Goal: Check status: Check status

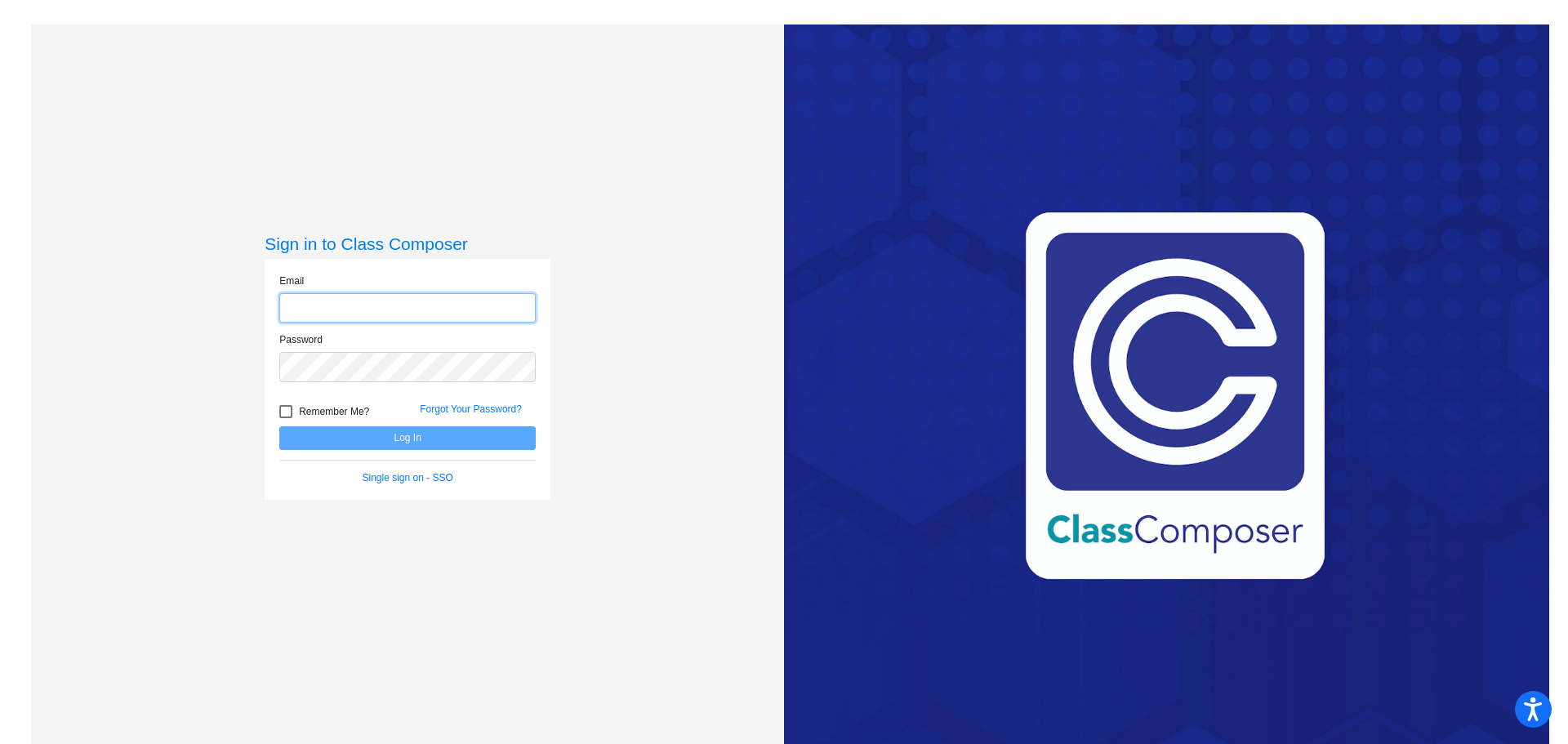
type input "[PERSON_NAME][EMAIL_ADDRESS][DOMAIN_NAME]"
drag, startPoint x: 315, startPoint y: 435, endPoint x: 698, endPoint y: 437, distance: 383.0
click at [318, 435] on button "Log In" at bounding box center [407, 438] width 256 height 24
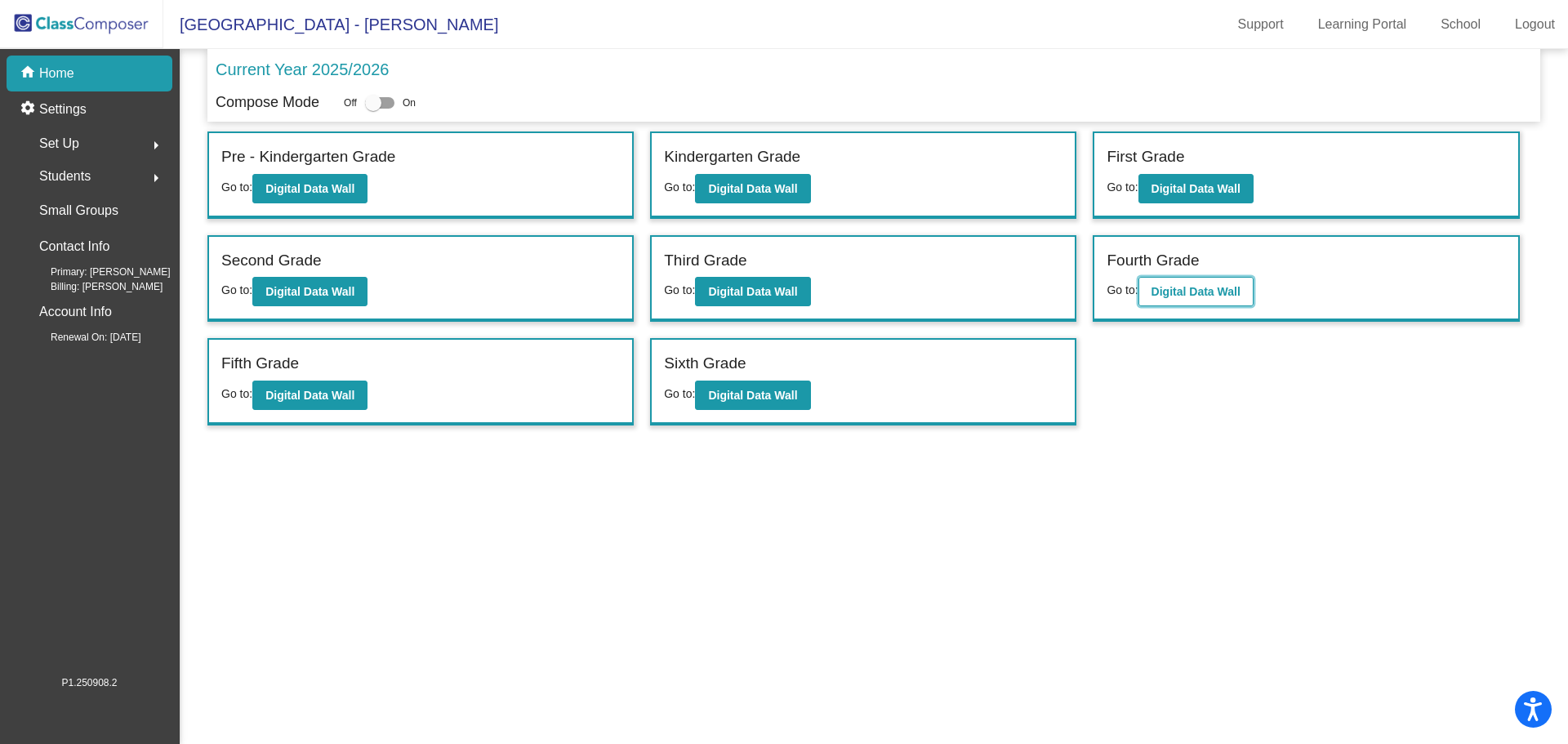
click at [1200, 294] on b "Digital Data Wall" at bounding box center [1196, 291] width 89 height 13
drag, startPoint x: 285, startPoint y: 376, endPoint x: 370, endPoint y: 388, distance: 85.8
click at [287, 376] on div "Fifth Grade" at bounding box center [421, 366] width 399 height 29
drag, startPoint x: 337, startPoint y: 398, endPoint x: 348, endPoint y: 399, distance: 11.0
click at [348, 399] on b "Digital Data Wall" at bounding box center [310, 396] width 89 height 13
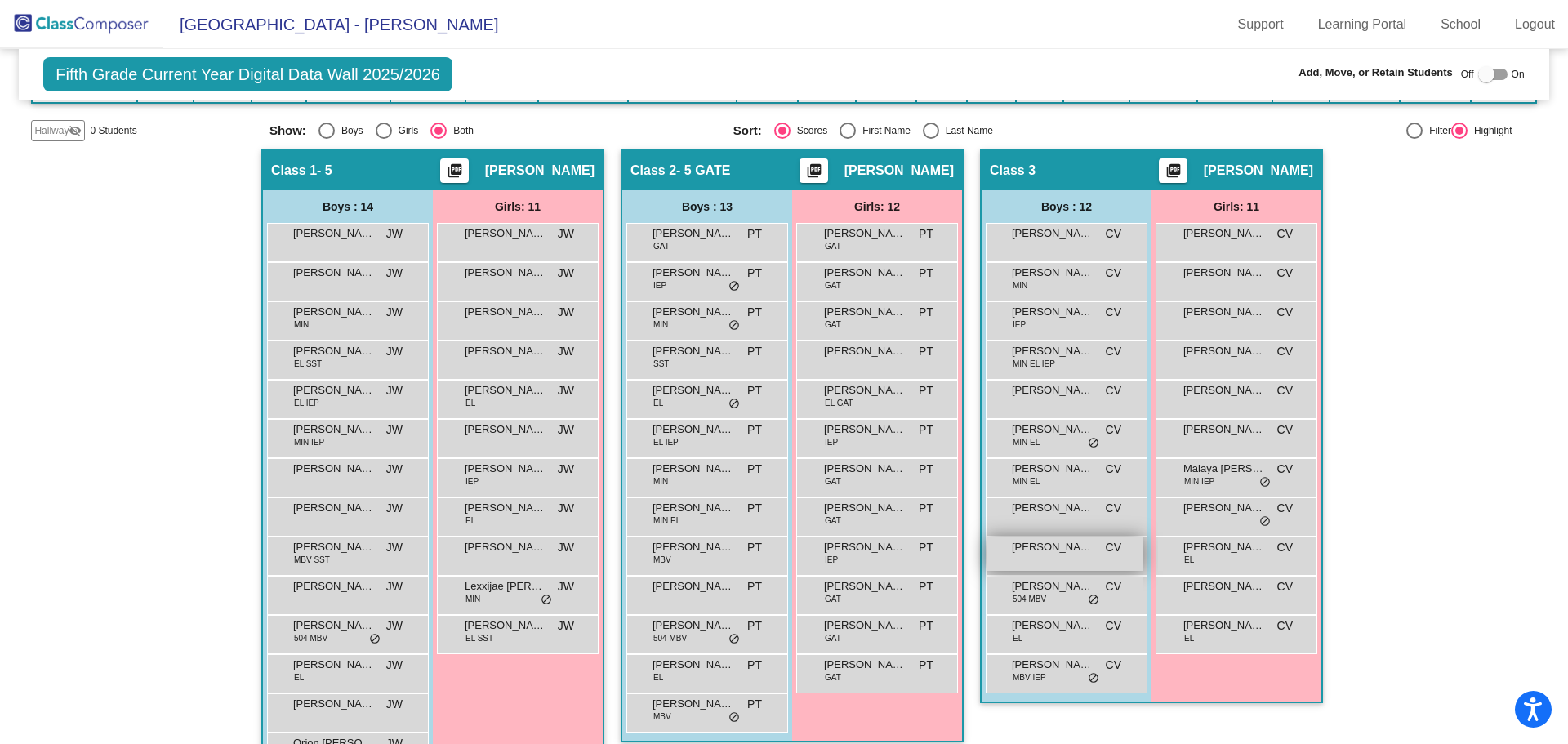
scroll to position [299, 0]
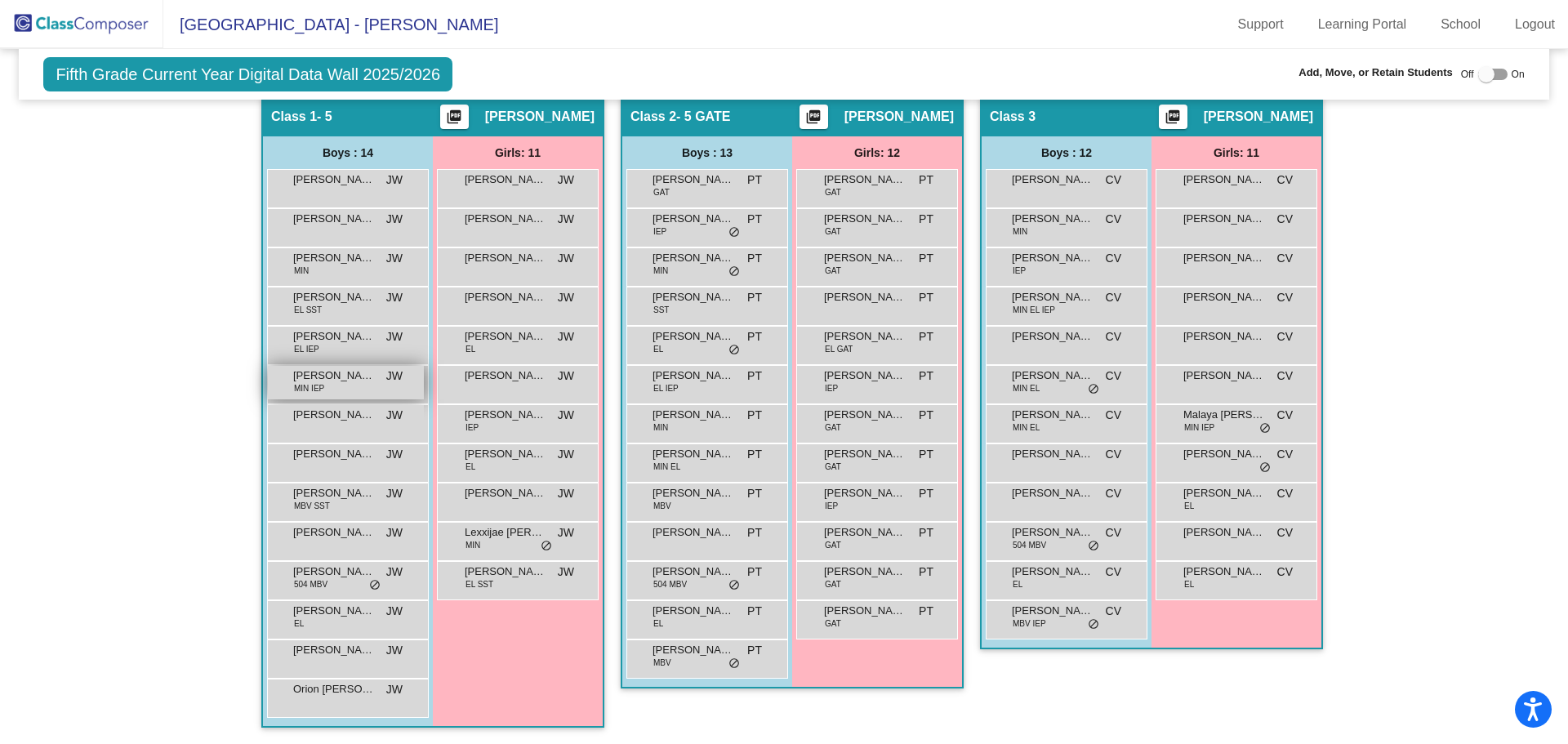
click at [353, 385] on div "[PERSON_NAME] MIN IEP JW lock do_not_disturb_alt" at bounding box center [346, 383] width 156 height 34
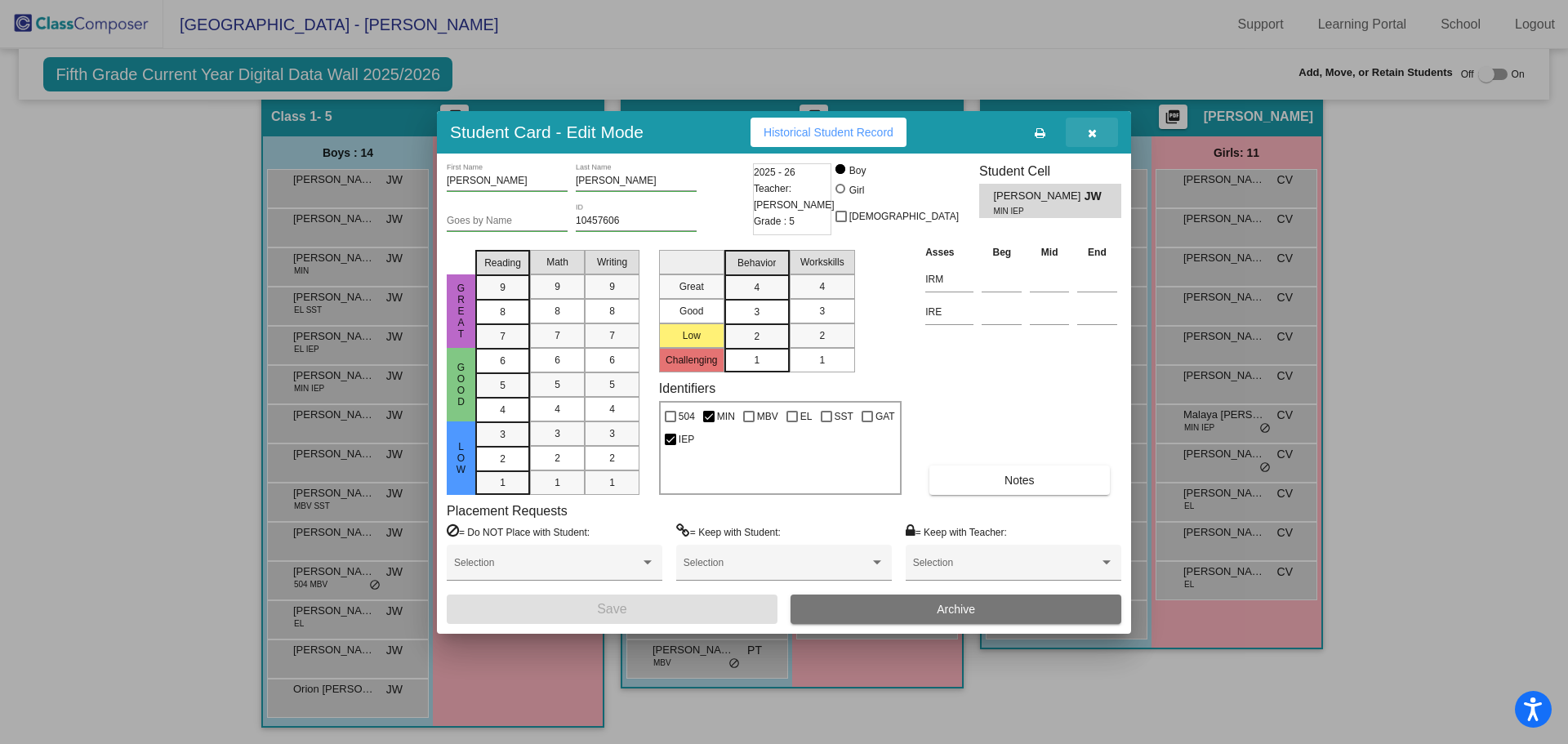
click at [1089, 134] on icon "button" at bounding box center [1092, 134] width 9 height 12
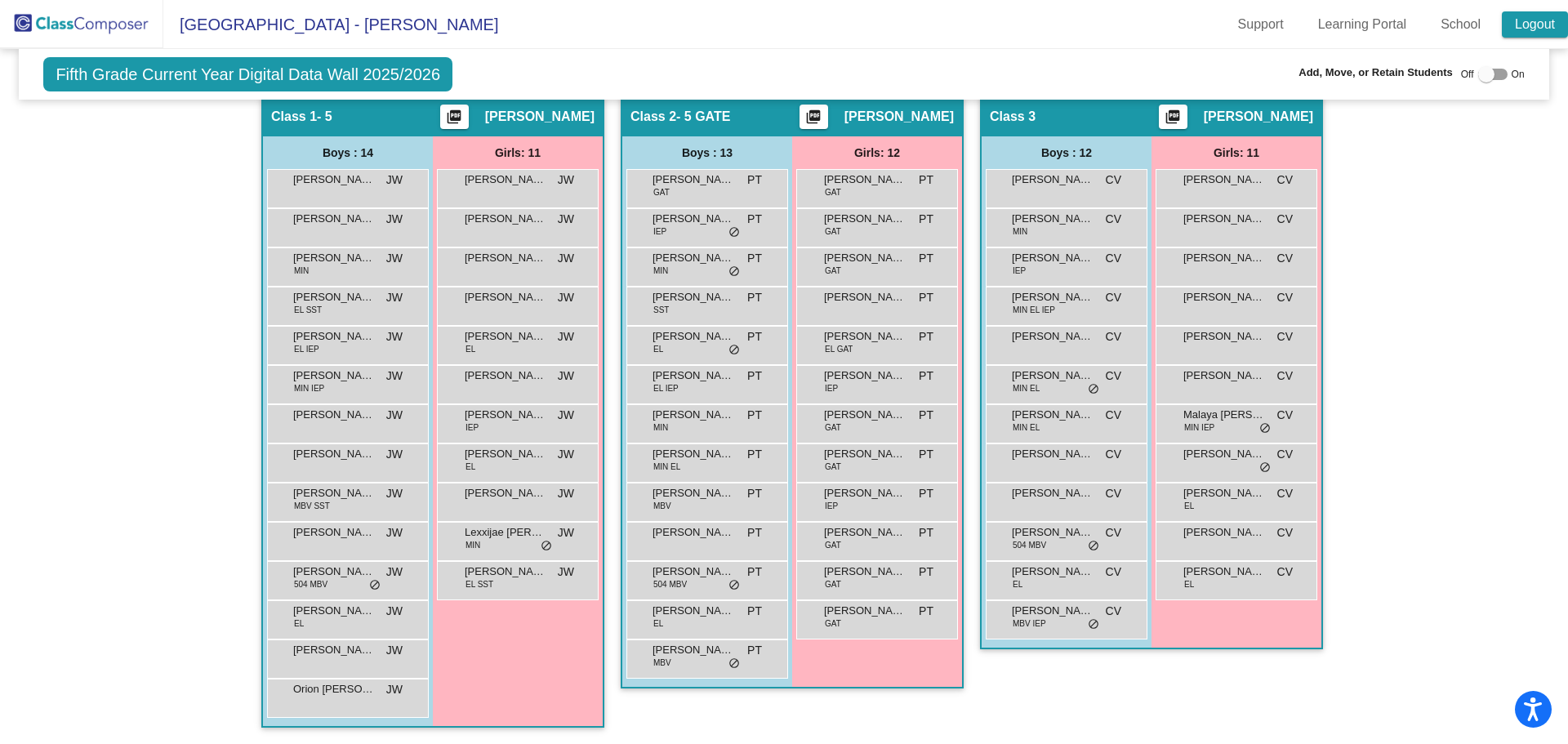
click at [1529, 24] on link "Logout" at bounding box center [1534, 24] width 66 height 26
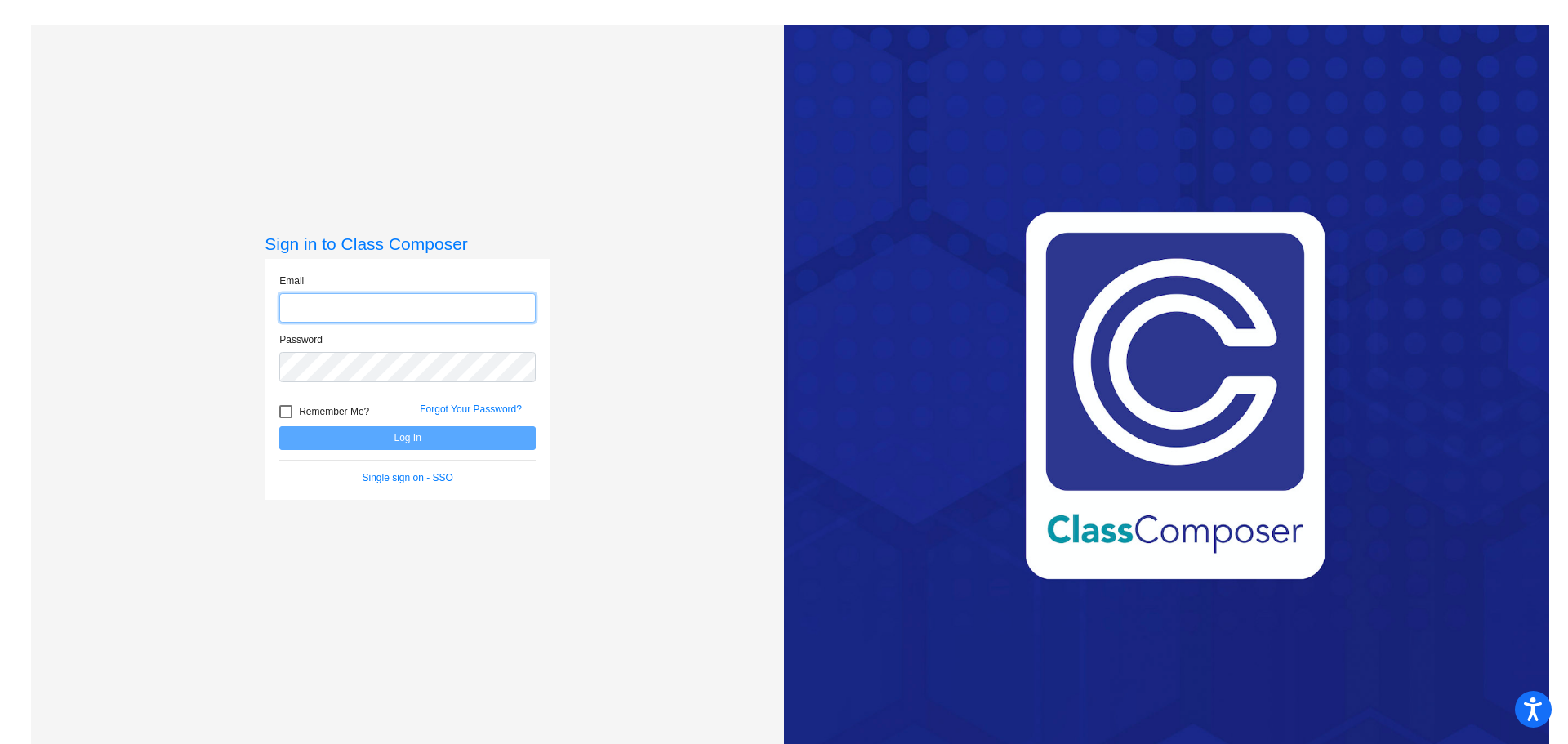
type input "[PERSON_NAME][EMAIL_ADDRESS][DOMAIN_NAME]"
